Goal: Transaction & Acquisition: Purchase product/service

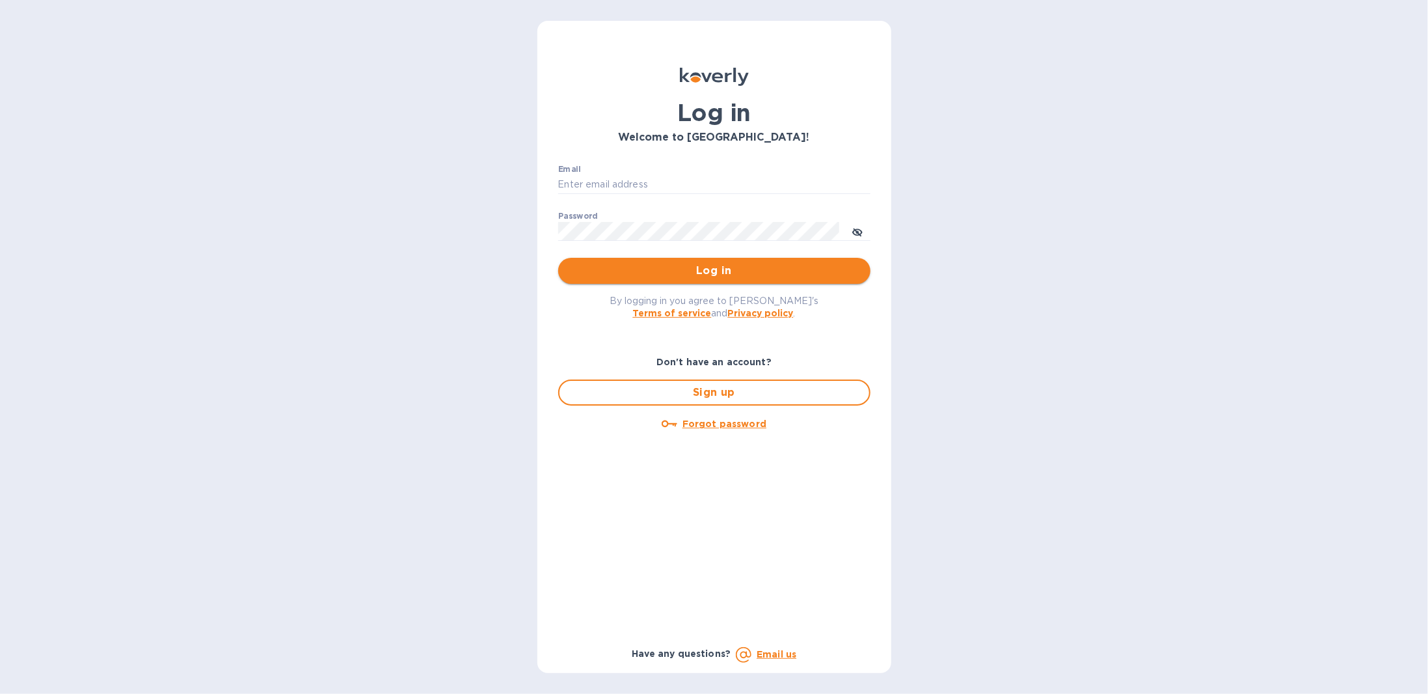
type input "[EMAIL_ADDRESS][DOMAIN_NAME]"
click at [701, 264] on span "Log in" at bounding box center [714, 271] width 291 height 16
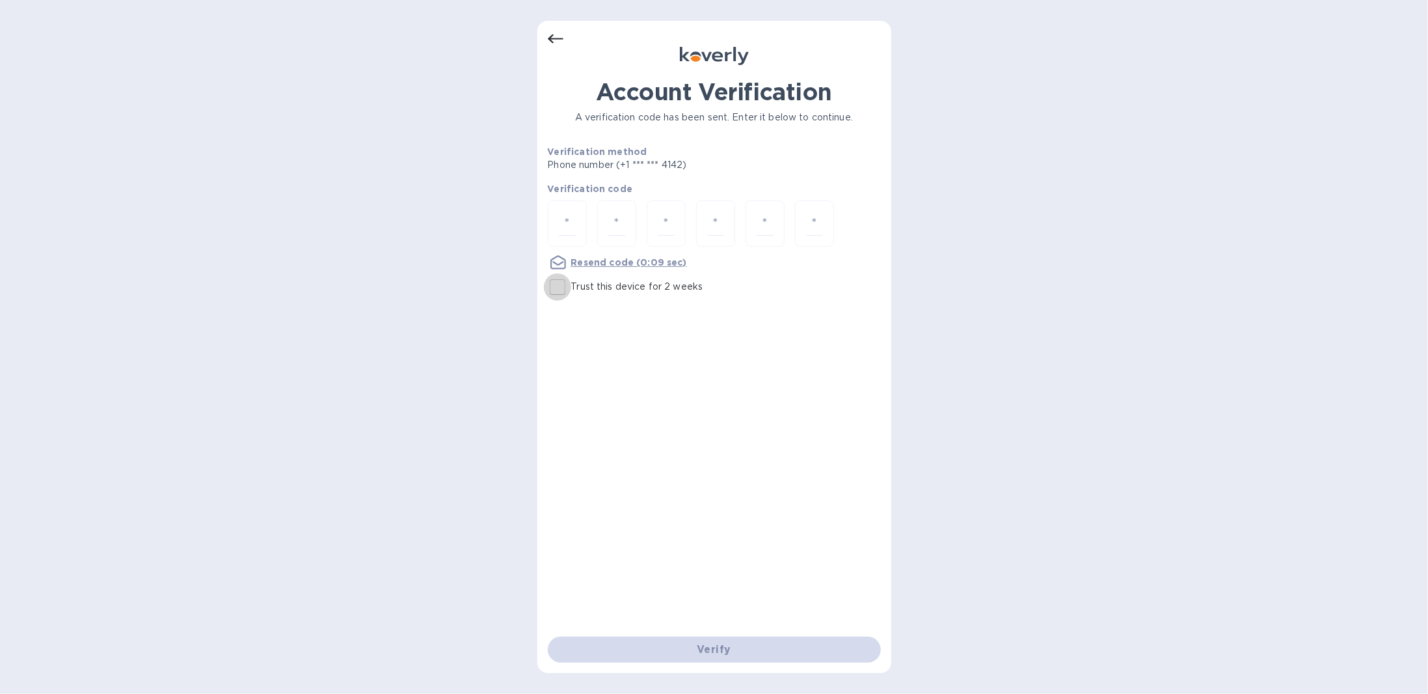
click at [554, 287] on input "Trust this device for 2 weeks" at bounding box center [557, 286] width 27 height 27
checkbox input "true"
click at [571, 219] on input "number" at bounding box center [567, 223] width 17 height 24
type input "8"
type input "0"
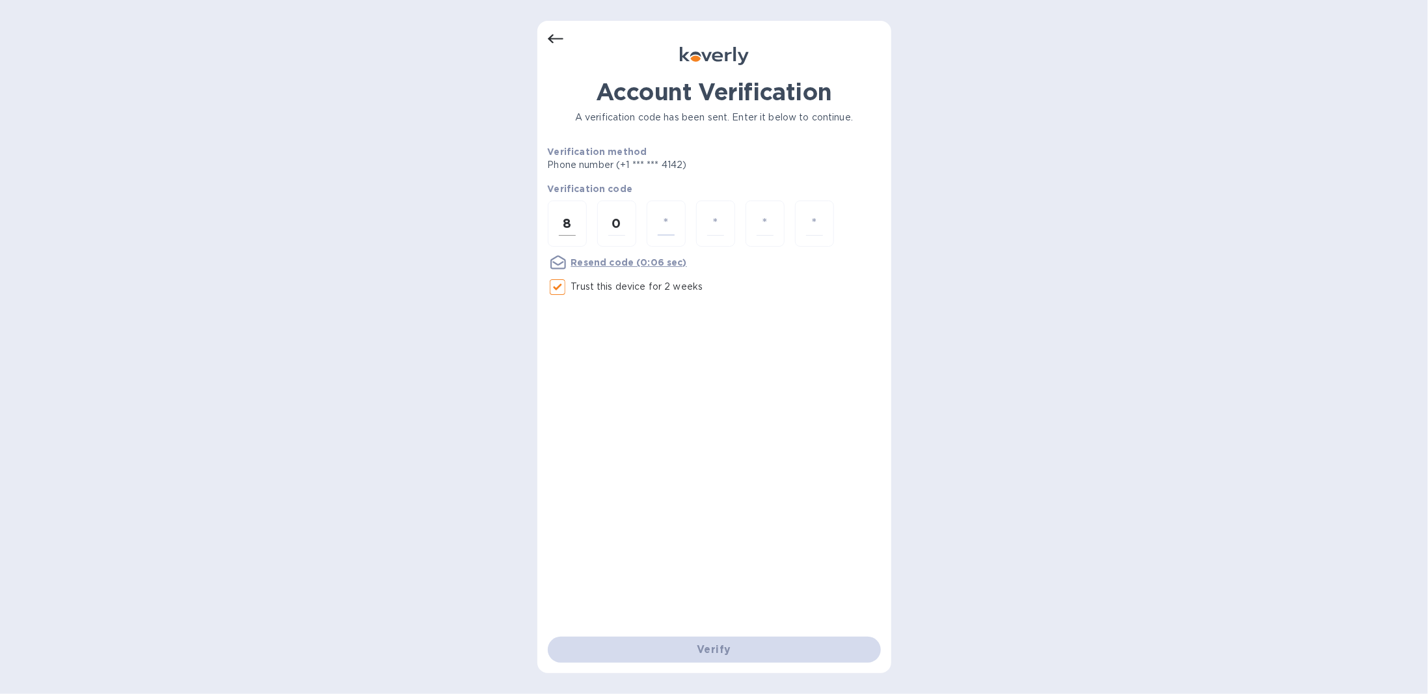
type input "9"
type input "2"
type input "9"
type input "4"
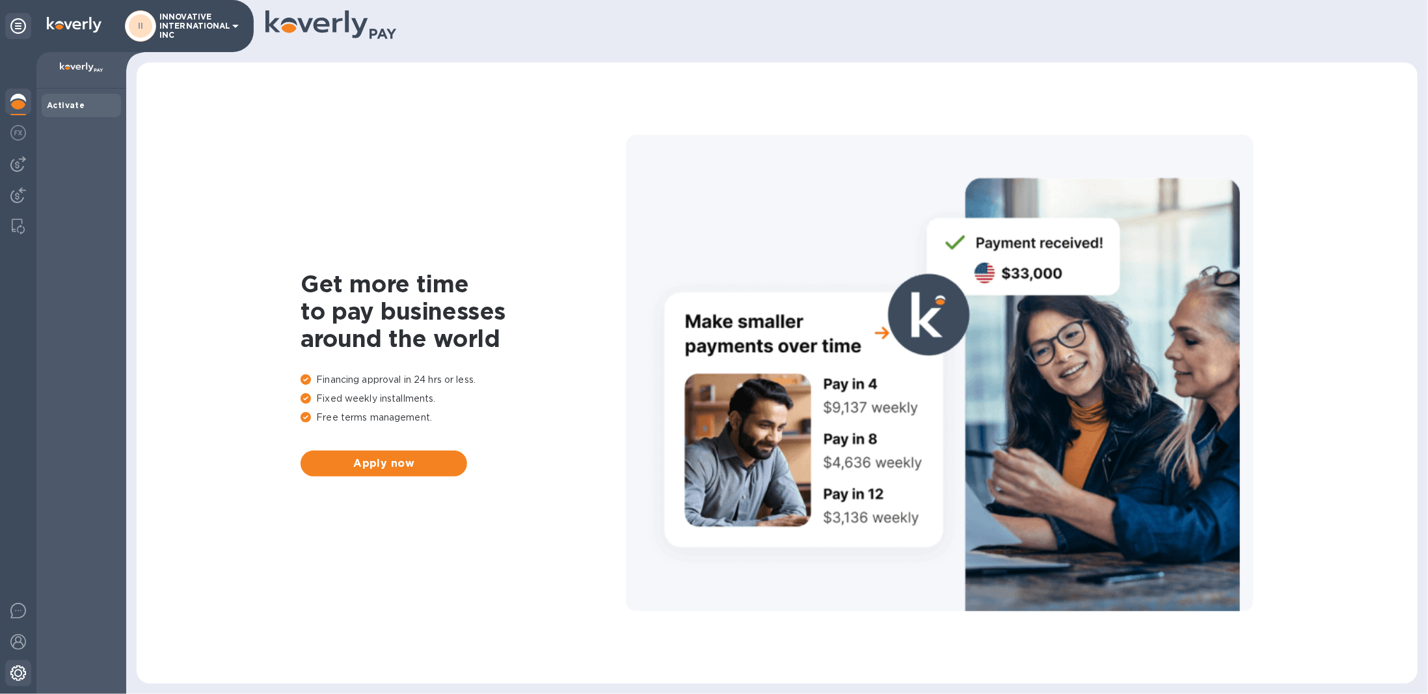
click at [17, 666] on img at bounding box center [18, 673] width 16 height 16
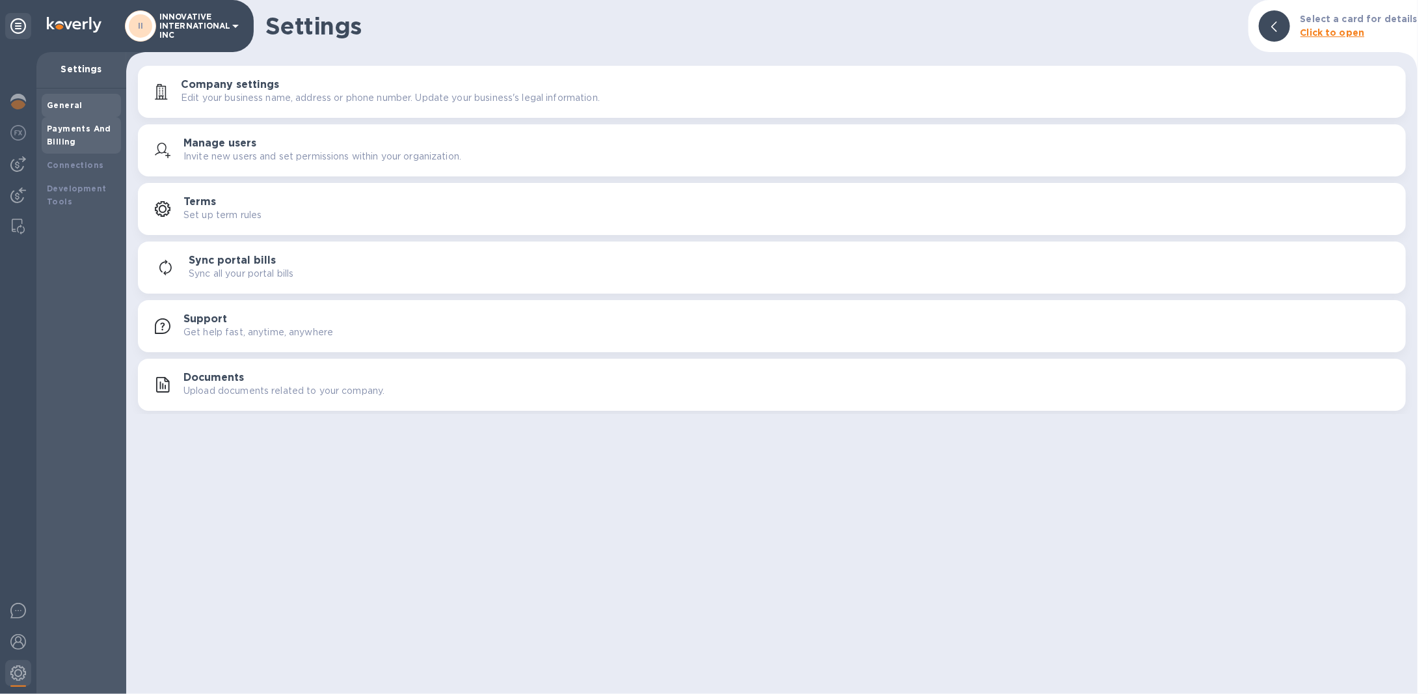
click at [97, 139] on div "Payments And Billing" at bounding box center [81, 135] width 69 height 26
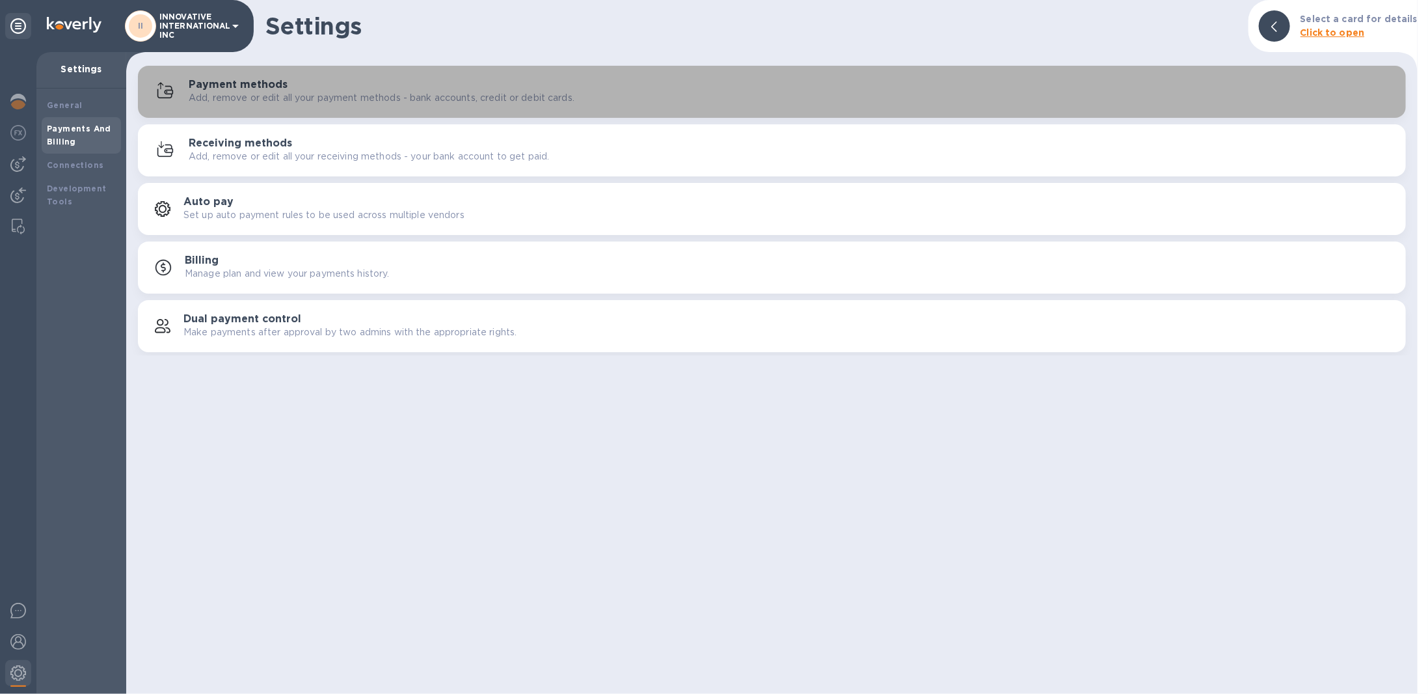
click at [257, 102] on p "Add, remove or edit all your payment methods - bank accounts, credit or debit c…" at bounding box center [382, 98] width 386 height 14
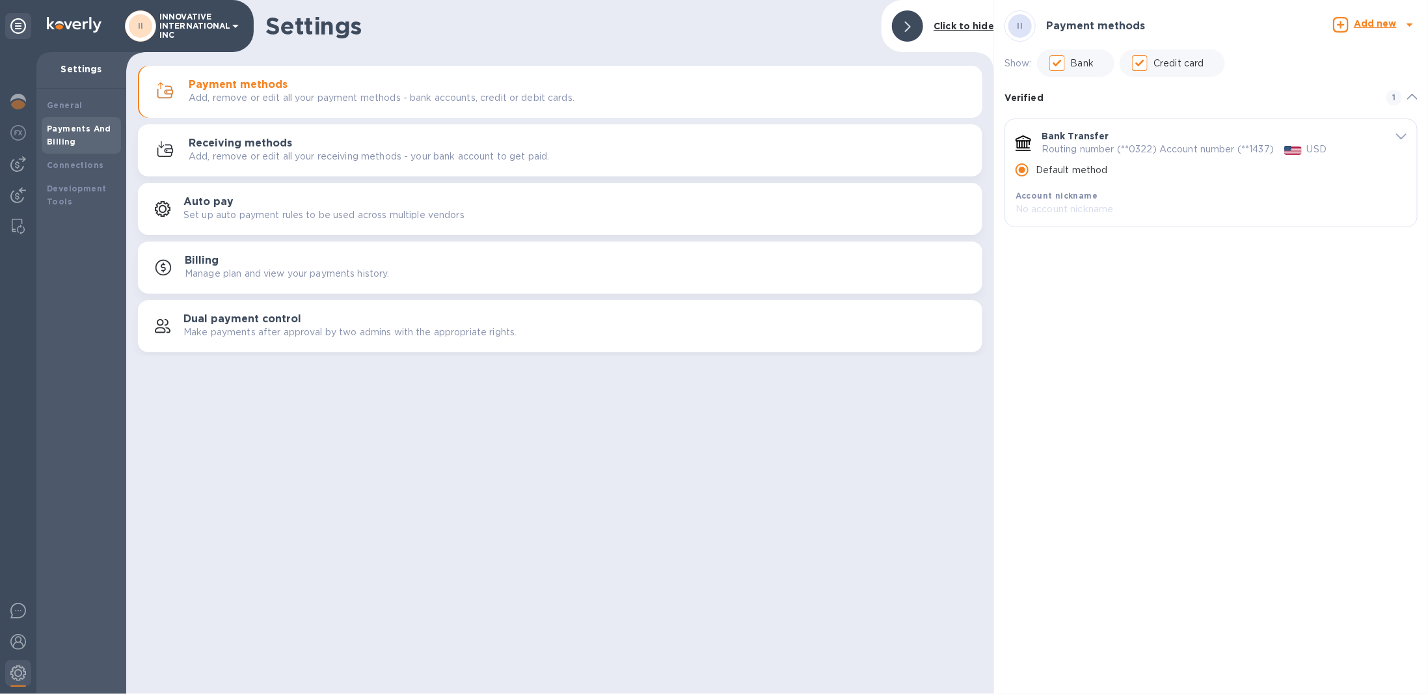
click at [1205, 154] on p "Routing number (**0322) Account number (**1437)" at bounding box center [1158, 149] width 232 height 14
click at [1403, 133] on icon "default-method" at bounding box center [1401, 136] width 10 height 6
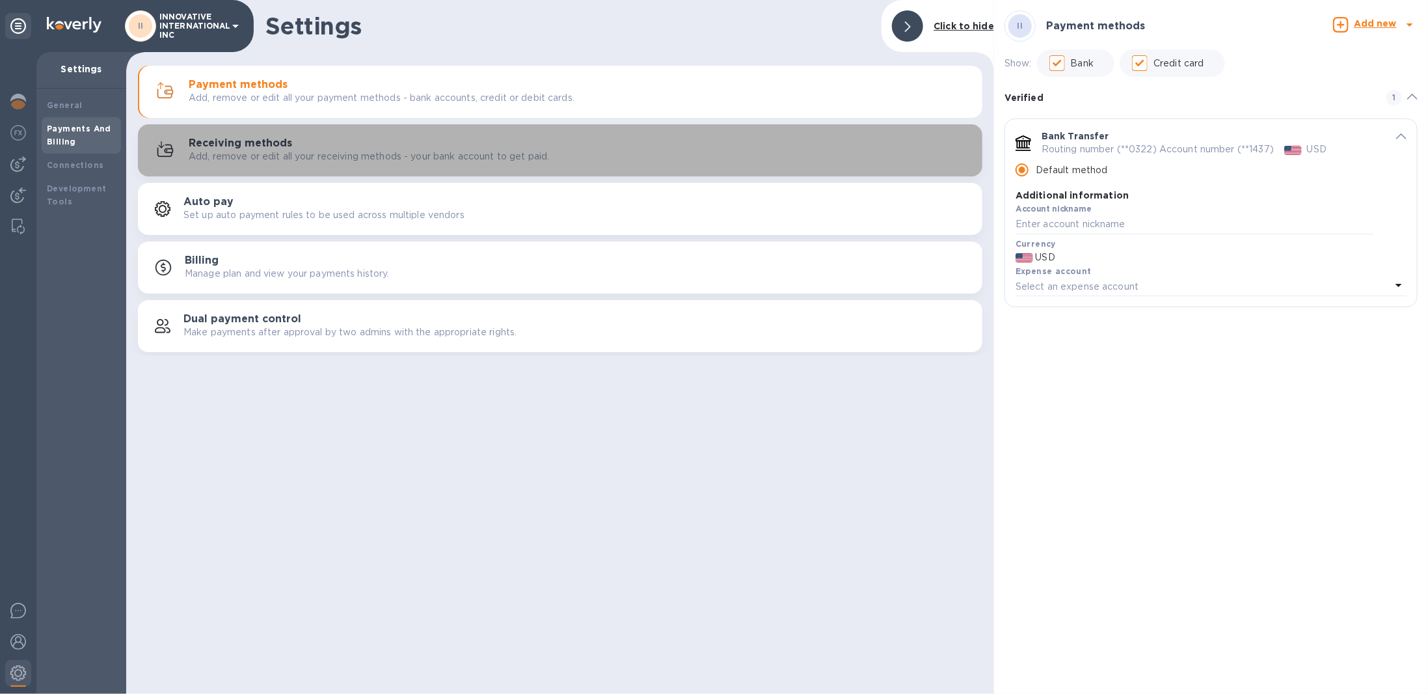
click at [333, 163] on div "Receiving methods Add, remove or edit all your receiving methods - your bank ac…" at bounding box center [560, 150] width 829 height 31
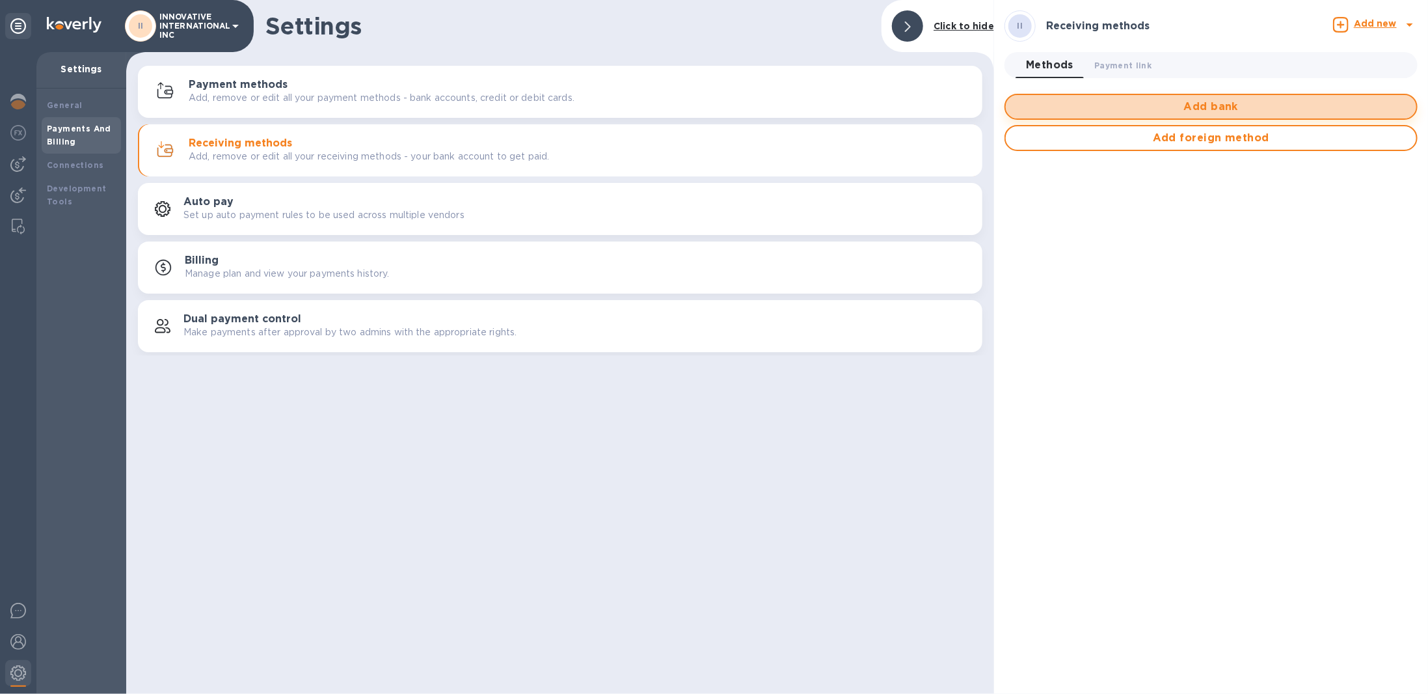
click at [1212, 110] on span "Add bank" at bounding box center [1211, 107] width 390 height 16
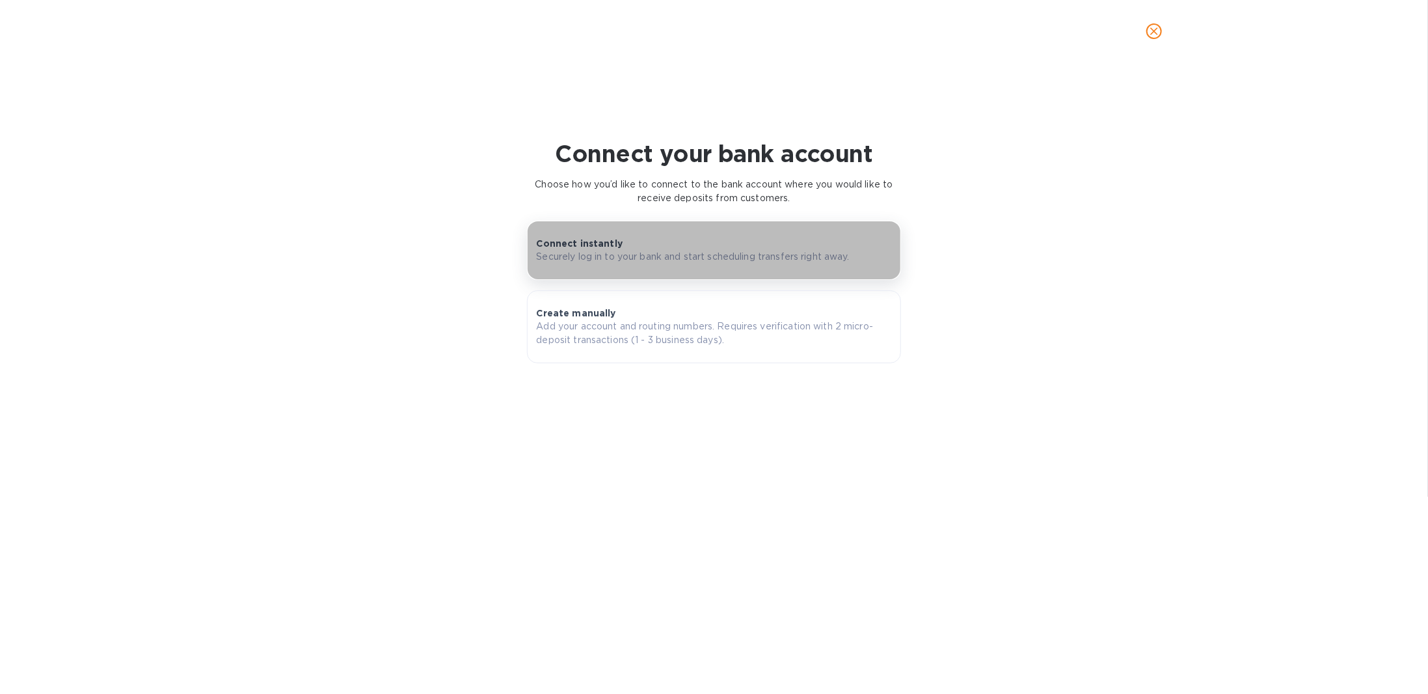
click at [617, 254] on p "Securely log in to your bank and start scheduling transfers right away." at bounding box center [693, 257] width 313 height 14
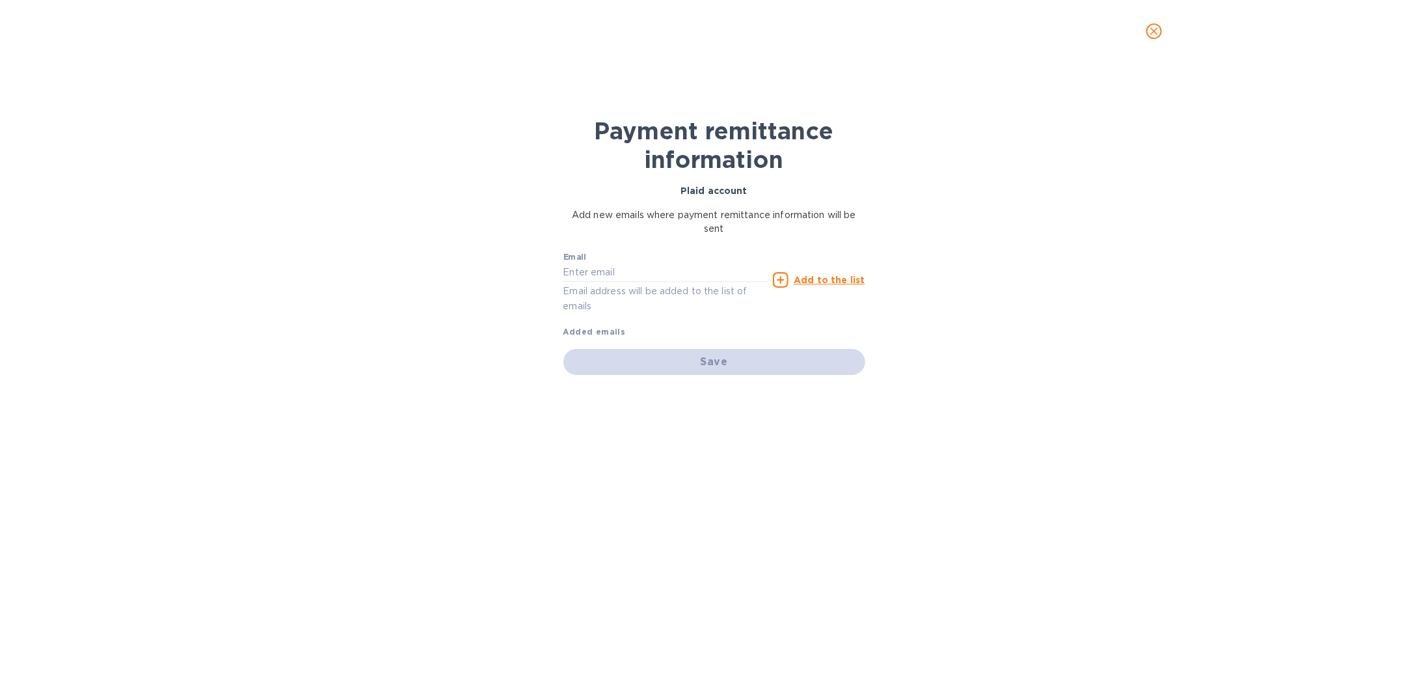
click at [784, 275] on icon at bounding box center [781, 280] width 16 height 16
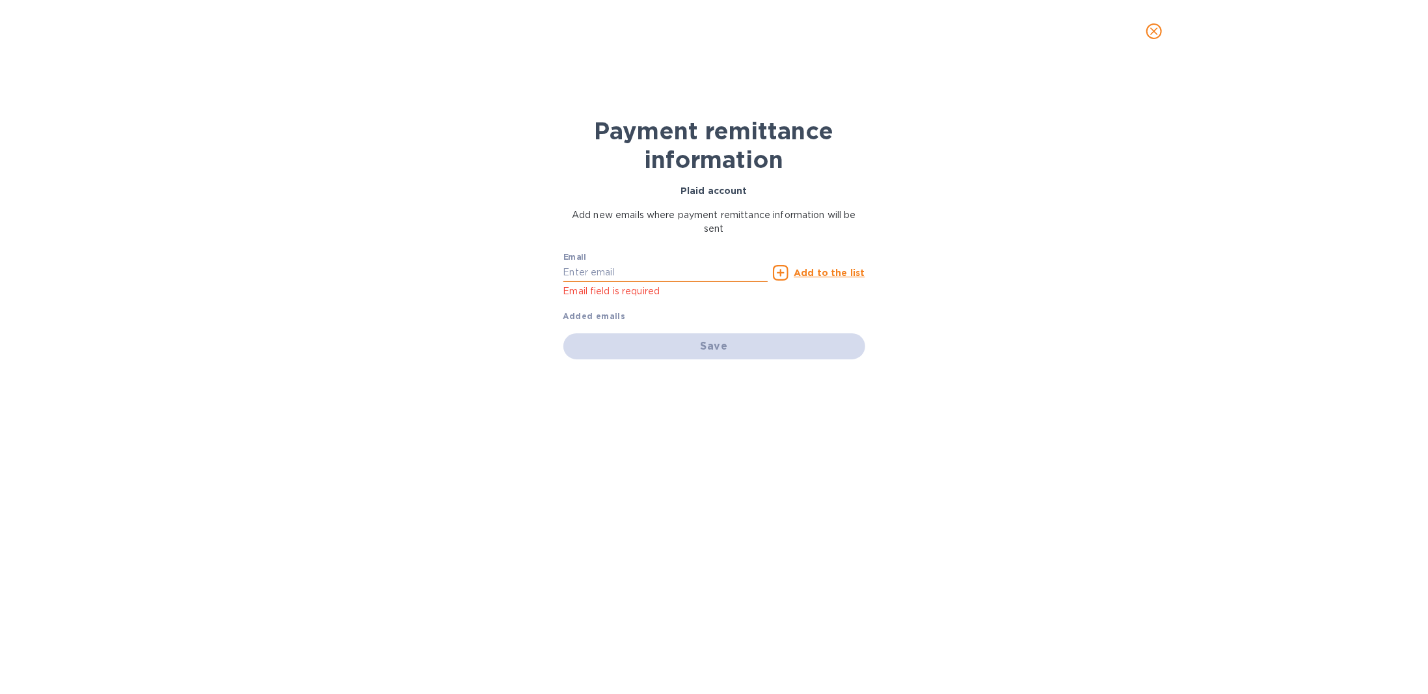
click at [682, 271] on input "text" at bounding box center [665, 273] width 205 height 20
click at [714, 273] on input "text" at bounding box center [665, 273] width 205 height 20
drag, startPoint x: 630, startPoint y: 273, endPoint x: 648, endPoint y: 273, distance: 18.2
click at [648, 273] on input "ir@innovativechb.com" at bounding box center [665, 273] width 205 height 20
type input "ir@innovativeis.com"
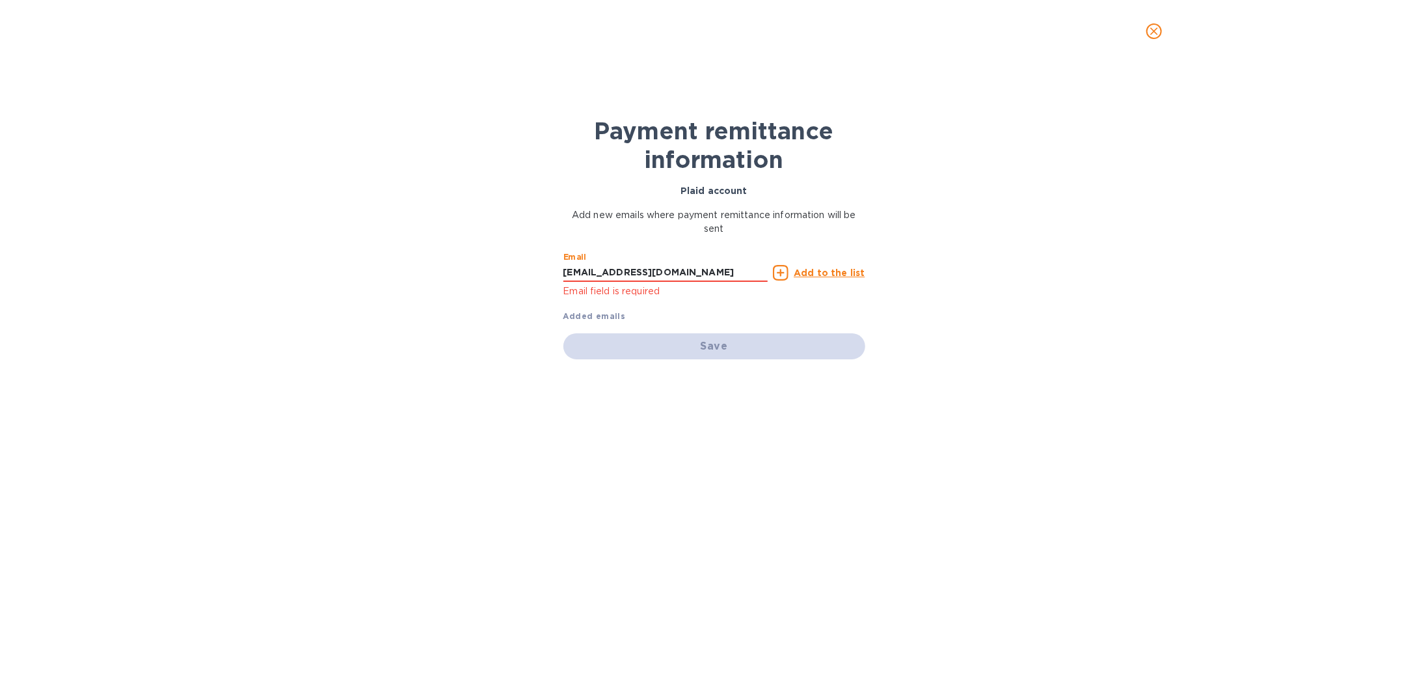
click at [788, 301] on div "Email ir@innovativeis.com Email field is required Add to the list Added emails" at bounding box center [714, 284] width 302 height 77
click at [701, 347] on div "Save" at bounding box center [714, 346] width 302 height 26
click at [677, 270] on input "ir@innovativeis.com" at bounding box center [665, 273] width 205 height 20
click at [629, 284] on p "Email field is required" at bounding box center [665, 291] width 205 height 15
click at [786, 270] on icon at bounding box center [781, 273] width 16 height 16
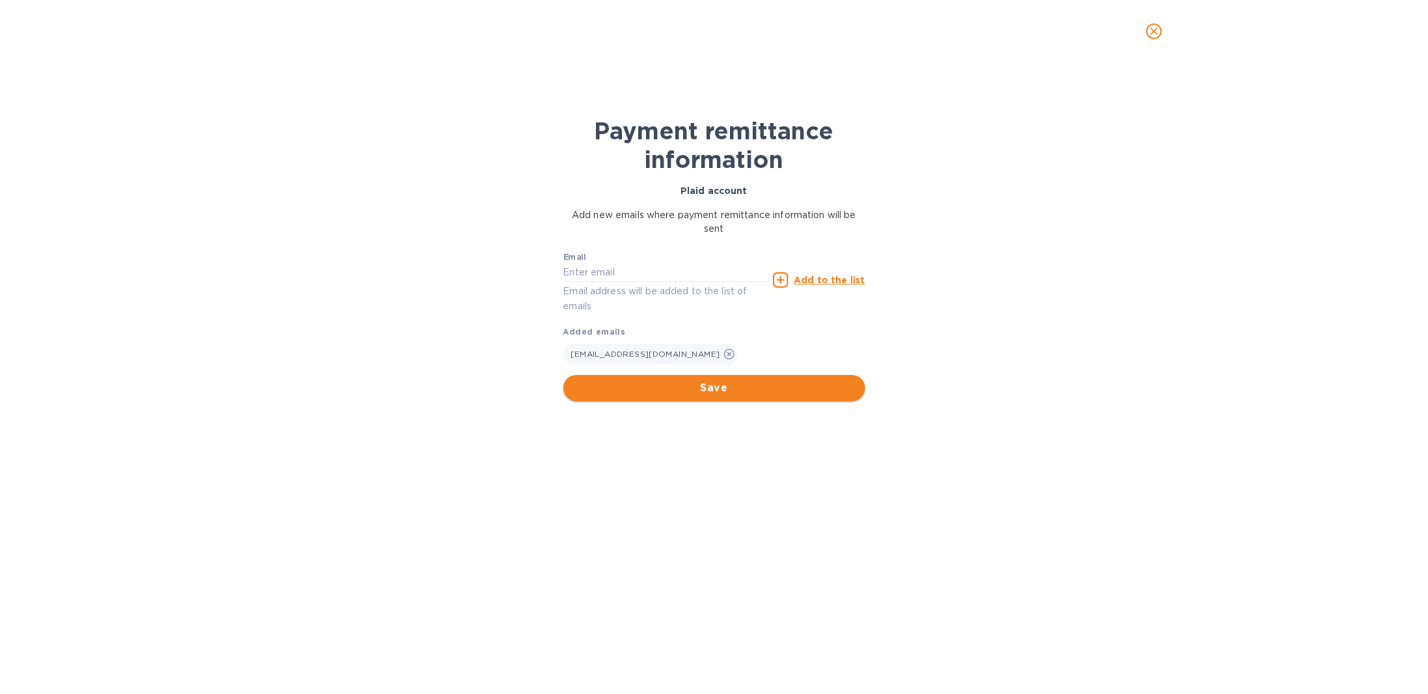
click at [720, 382] on span "Save" at bounding box center [714, 388] width 281 height 16
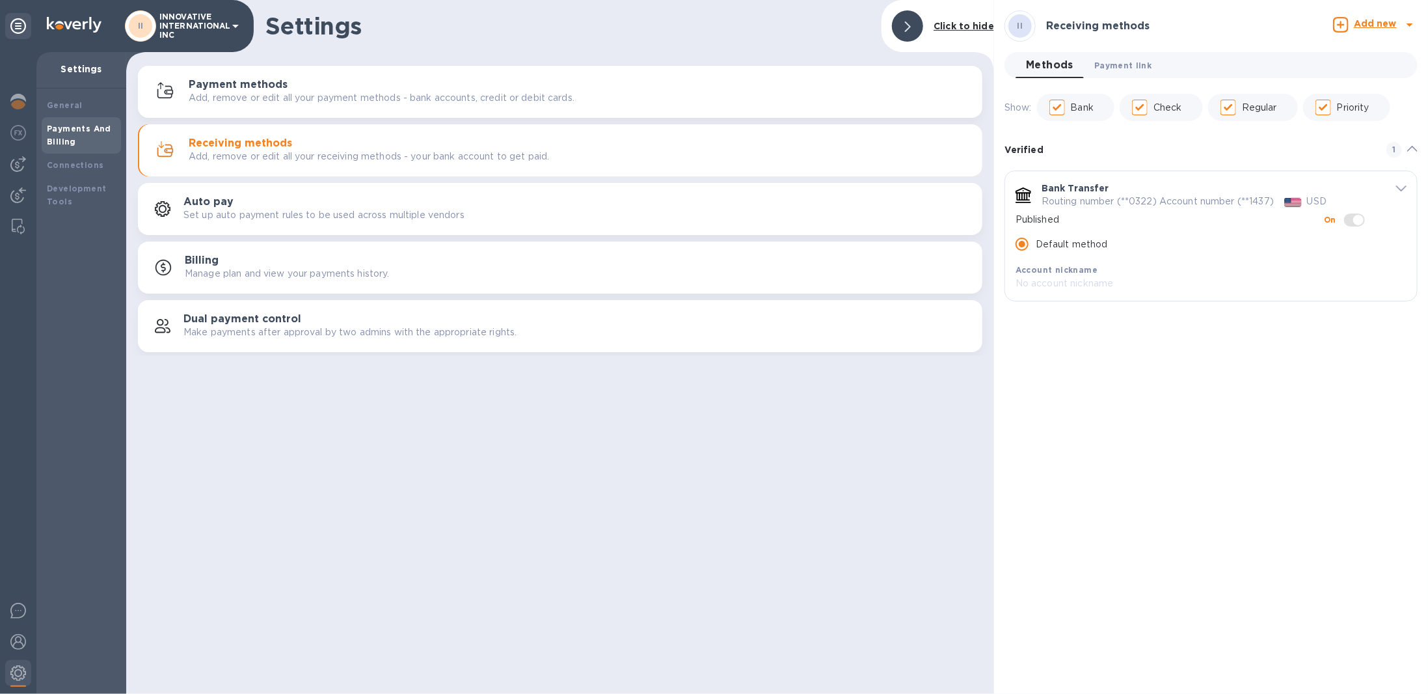
click at [1118, 64] on span "Payment link 0" at bounding box center [1122, 66] width 57 height 14
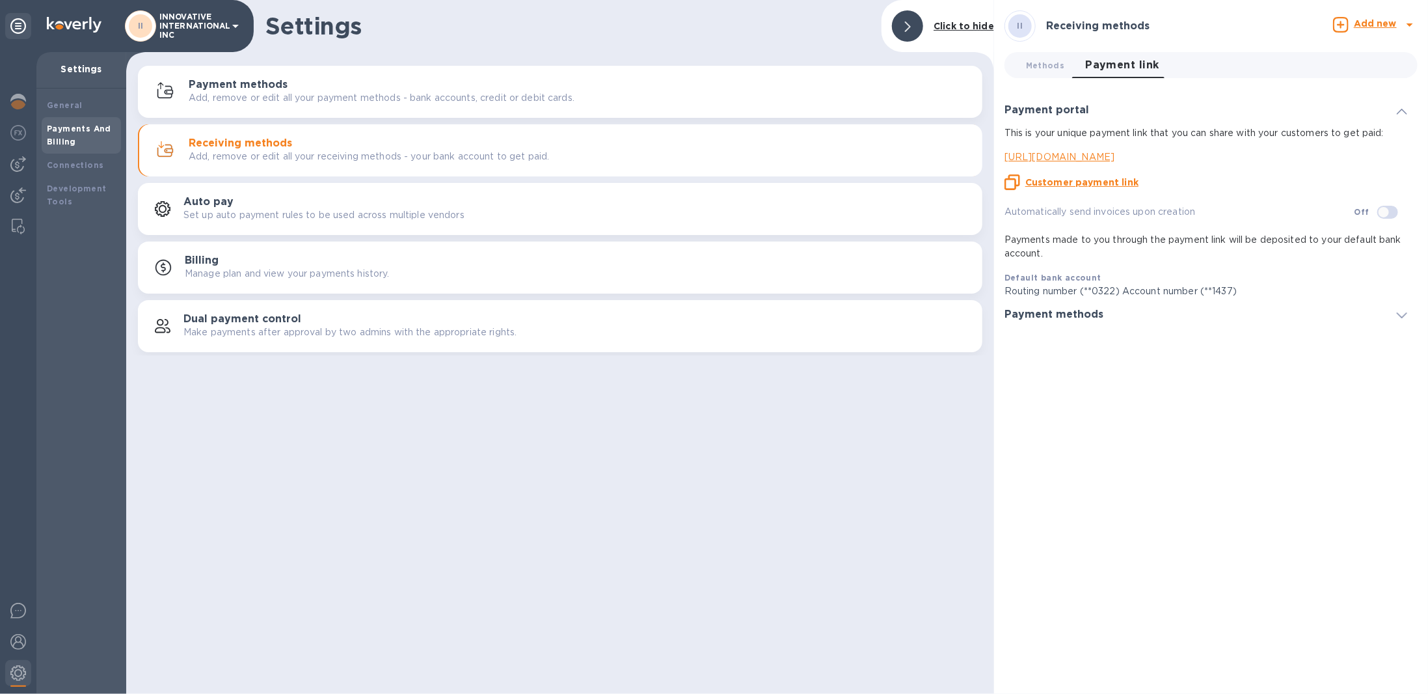
click at [1081, 159] on p "https://koverly.me/innovativeinternationalinc" at bounding box center [1206, 157] width 403 height 14
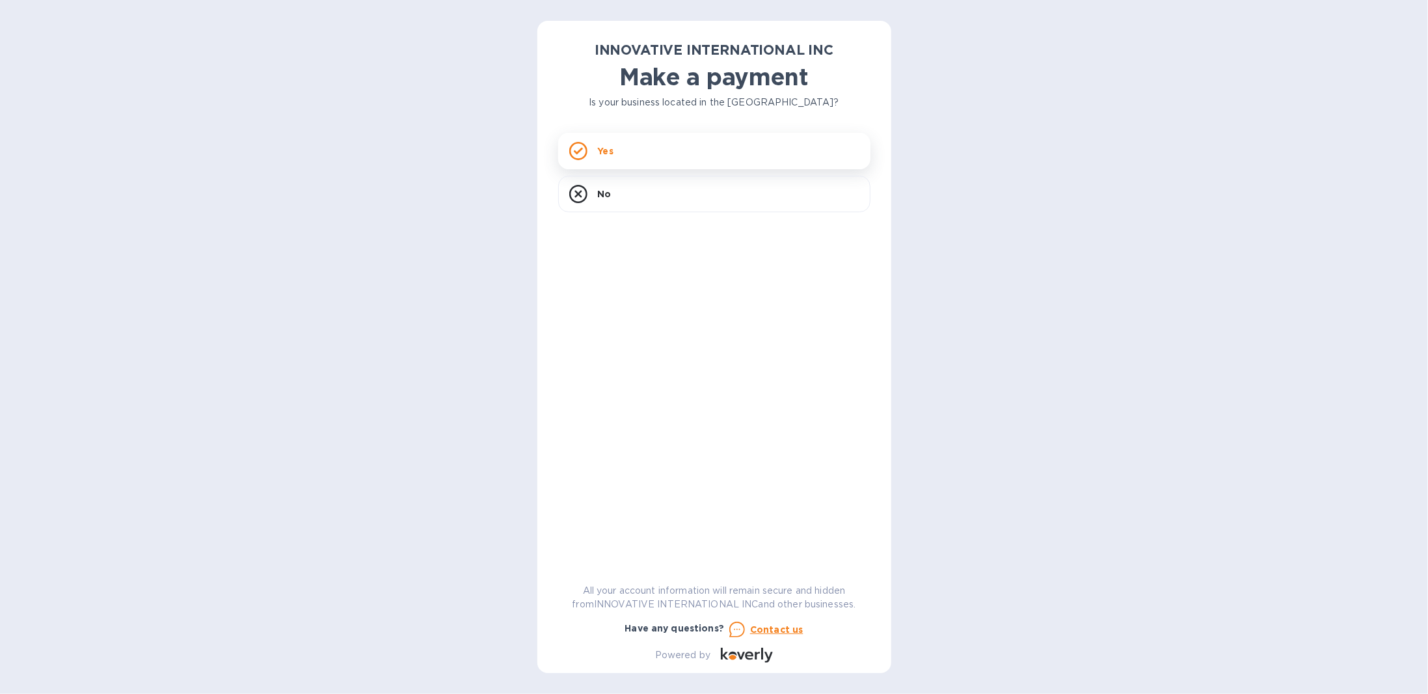
click at [638, 156] on div "Yes" at bounding box center [714, 151] width 312 height 36
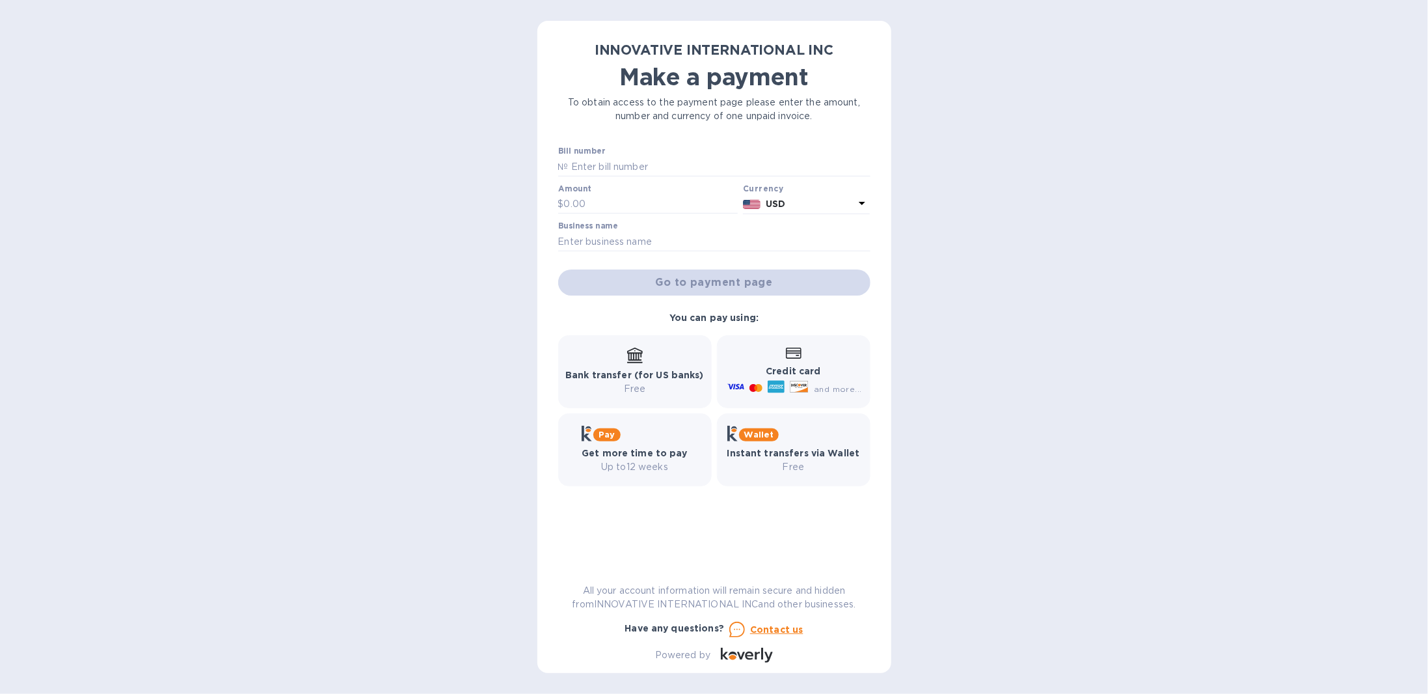
click at [639, 469] on p "Up to 12 weeks" at bounding box center [635, 467] width 106 height 14
click at [636, 171] on input "text" at bounding box center [720, 167] width 302 height 20
type input "17275882617"
click at [582, 204] on input "text" at bounding box center [651, 205] width 174 height 20
type input "600"
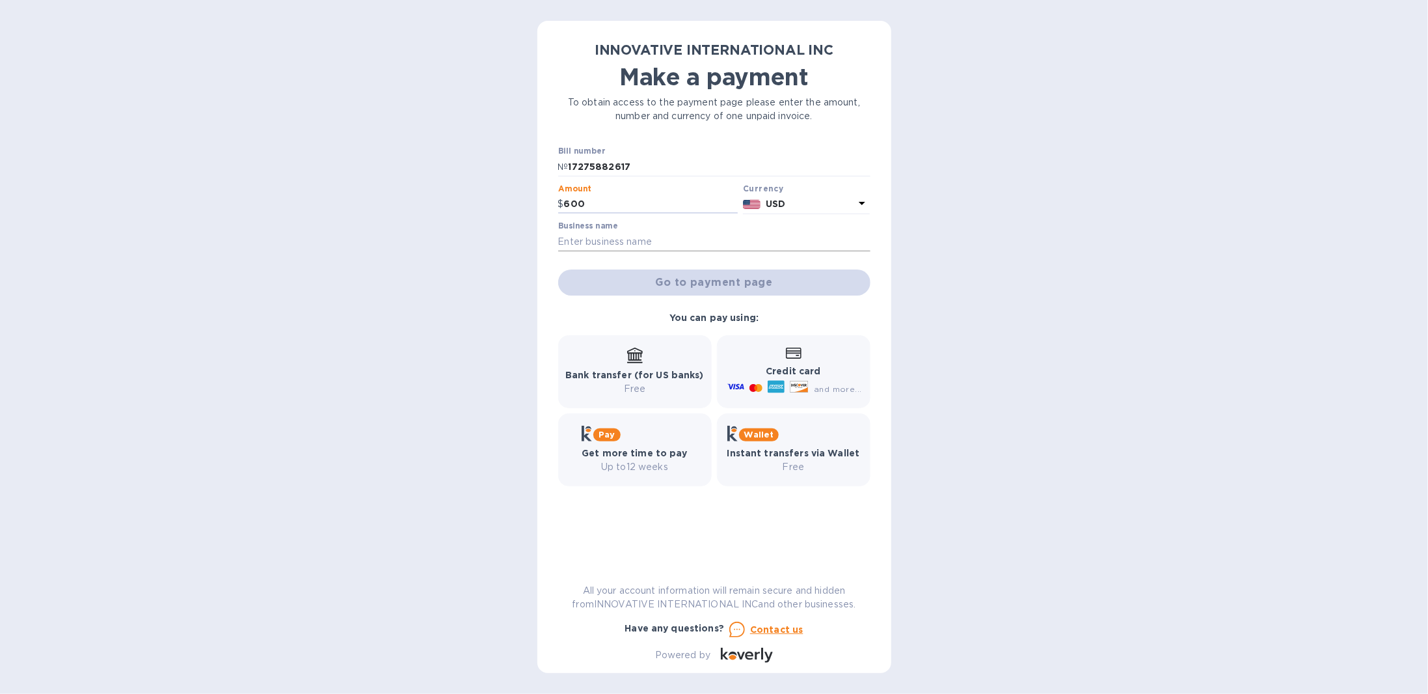
click at [592, 241] on input "text" at bounding box center [714, 242] width 312 height 20
type input "Innovative CHB"
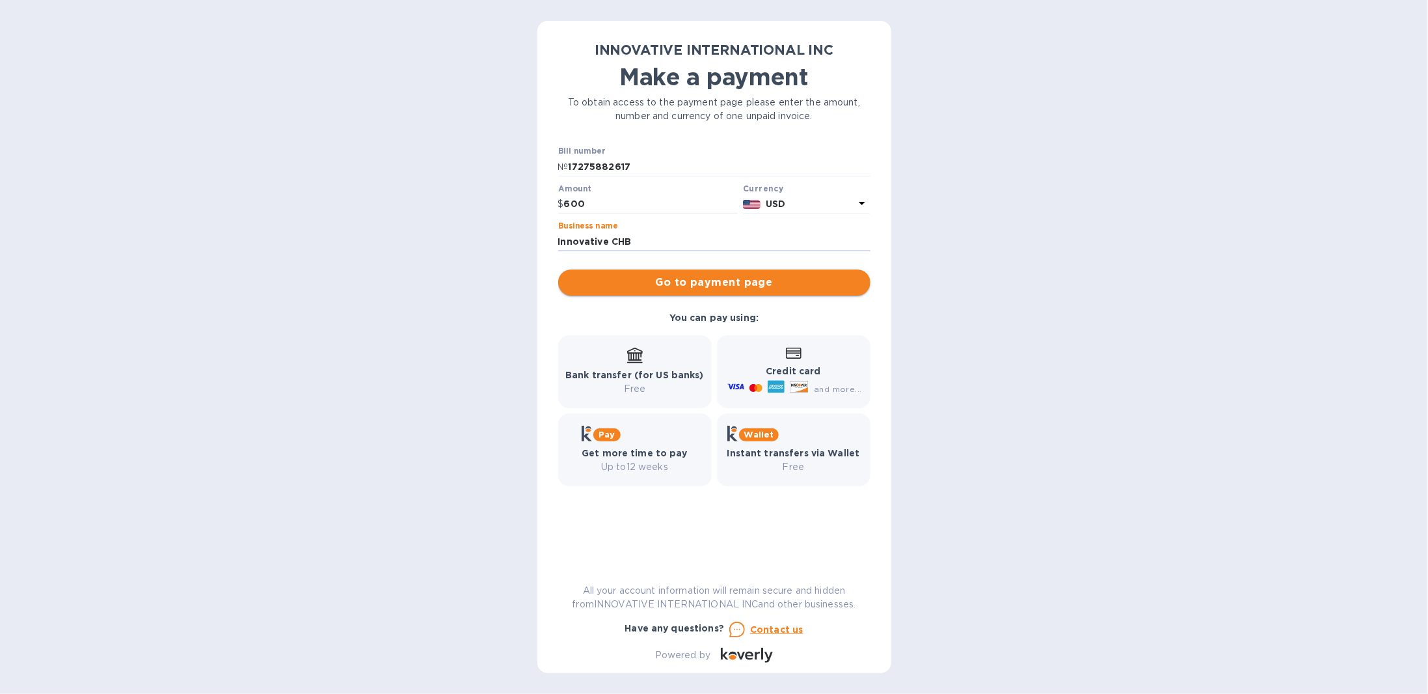
click at [683, 285] on span "Go to payment page" at bounding box center [714, 283] width 291 height 16
